Goal: Transaction & Acquisition: Purchase product/service

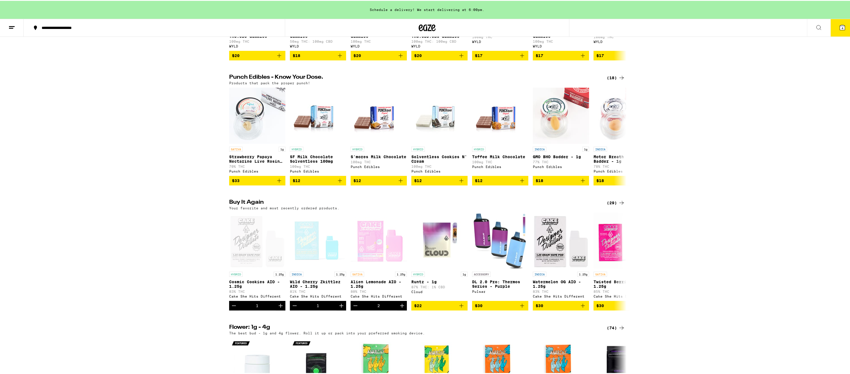
click at [608, 206] on div "(29)" at bounding box center [616, 202] width 18 height 7
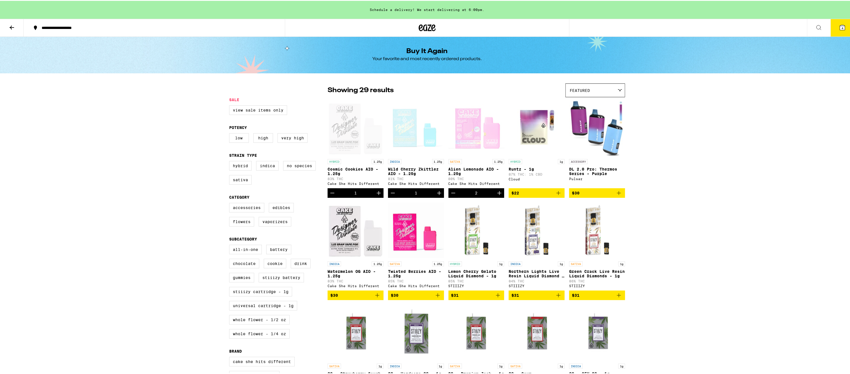
click at [13, 26] on icon at bounding box center [12, 27] width 5 height 4
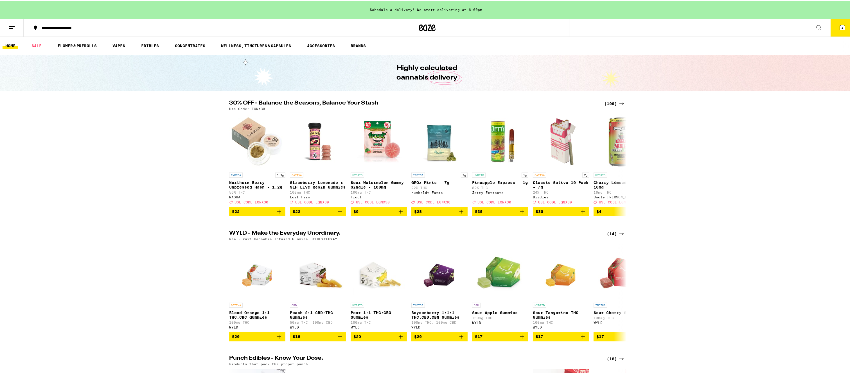
click at [611, 100] on div "(100)" at bounding box center [614, 103] width 21 height 7
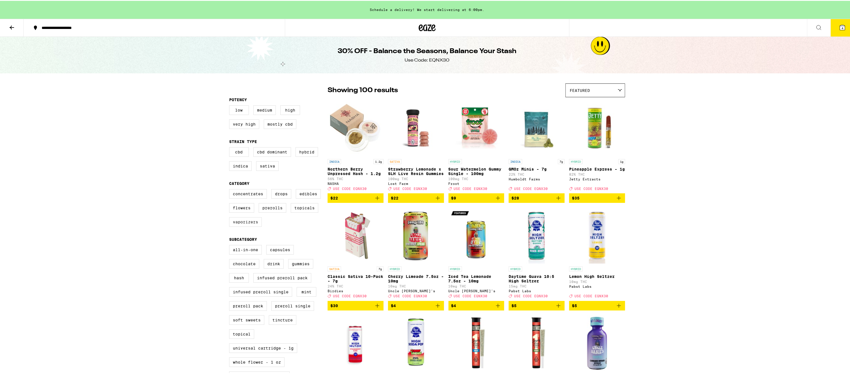
click at [244, 224] on label "Vaporizers" at bounding box center [245, 222] width 33 height 10
click at [231, 190] on input "Vaporizers" at bounding box center [230, 189] width 0 height 0
checkbox input "true"
